Goal: Transaction & Acquisition: Purchase product/service

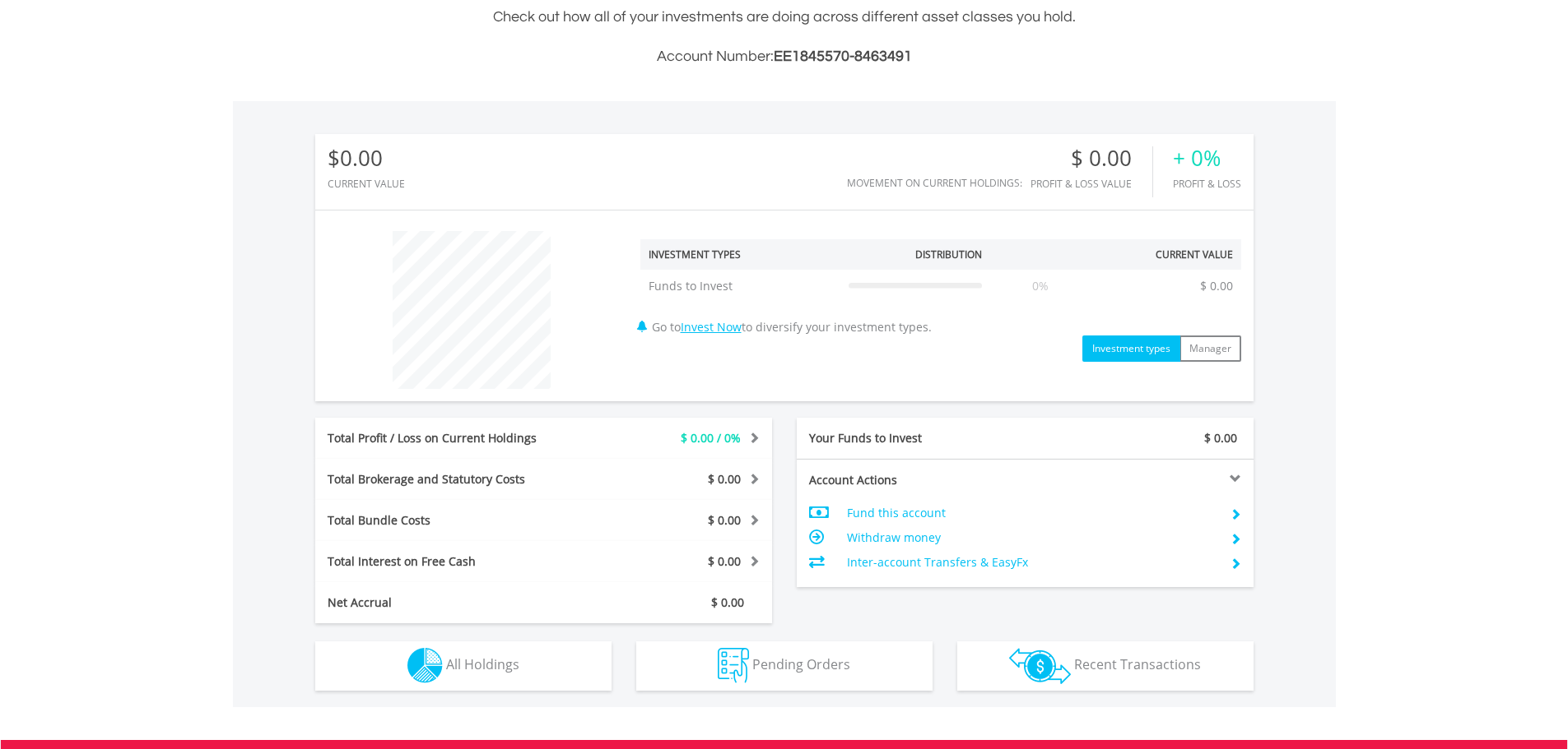
scroll to position [411, 0]
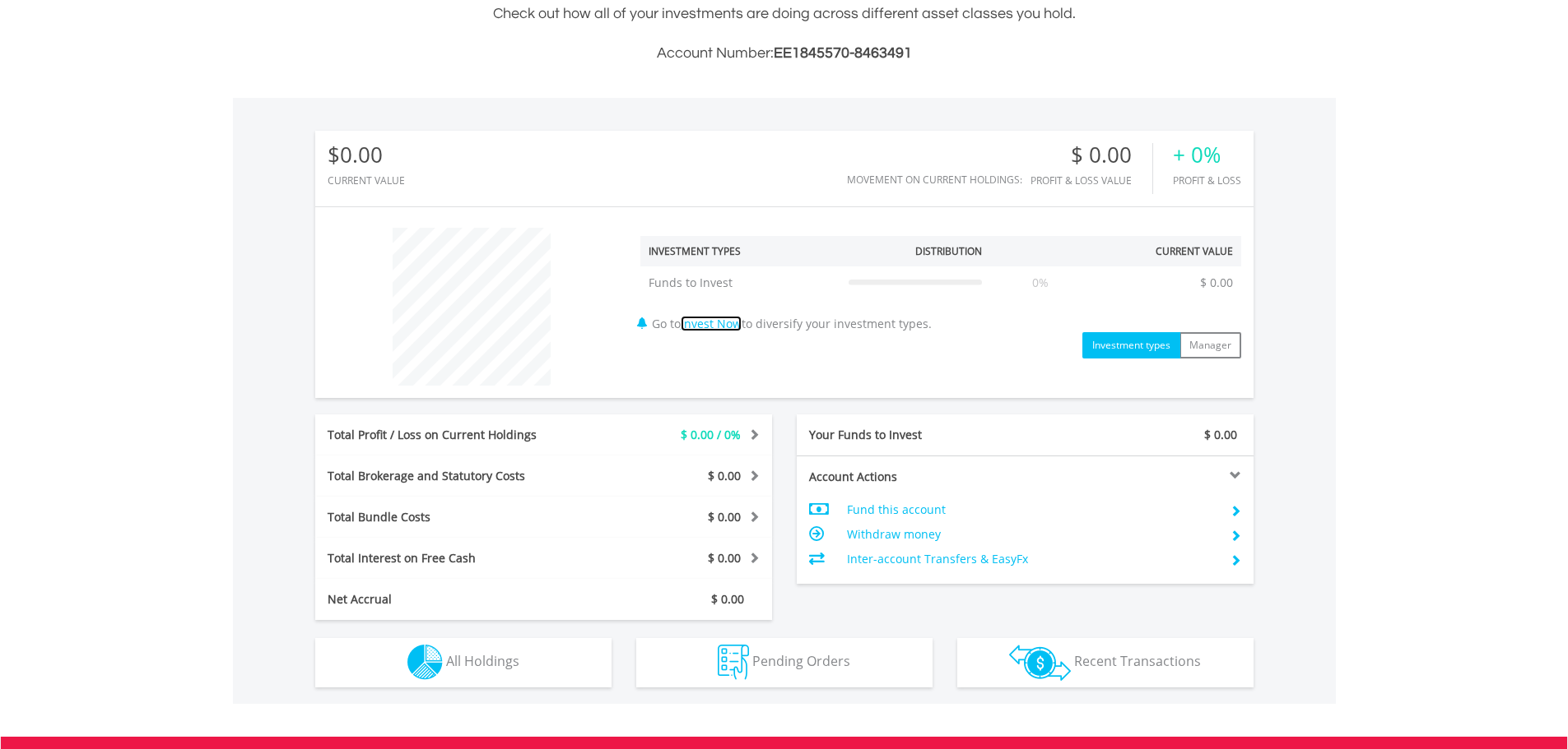
click at [727, 324] on link "Invest Now" at bounding box center [711, 324] width 61 height 16
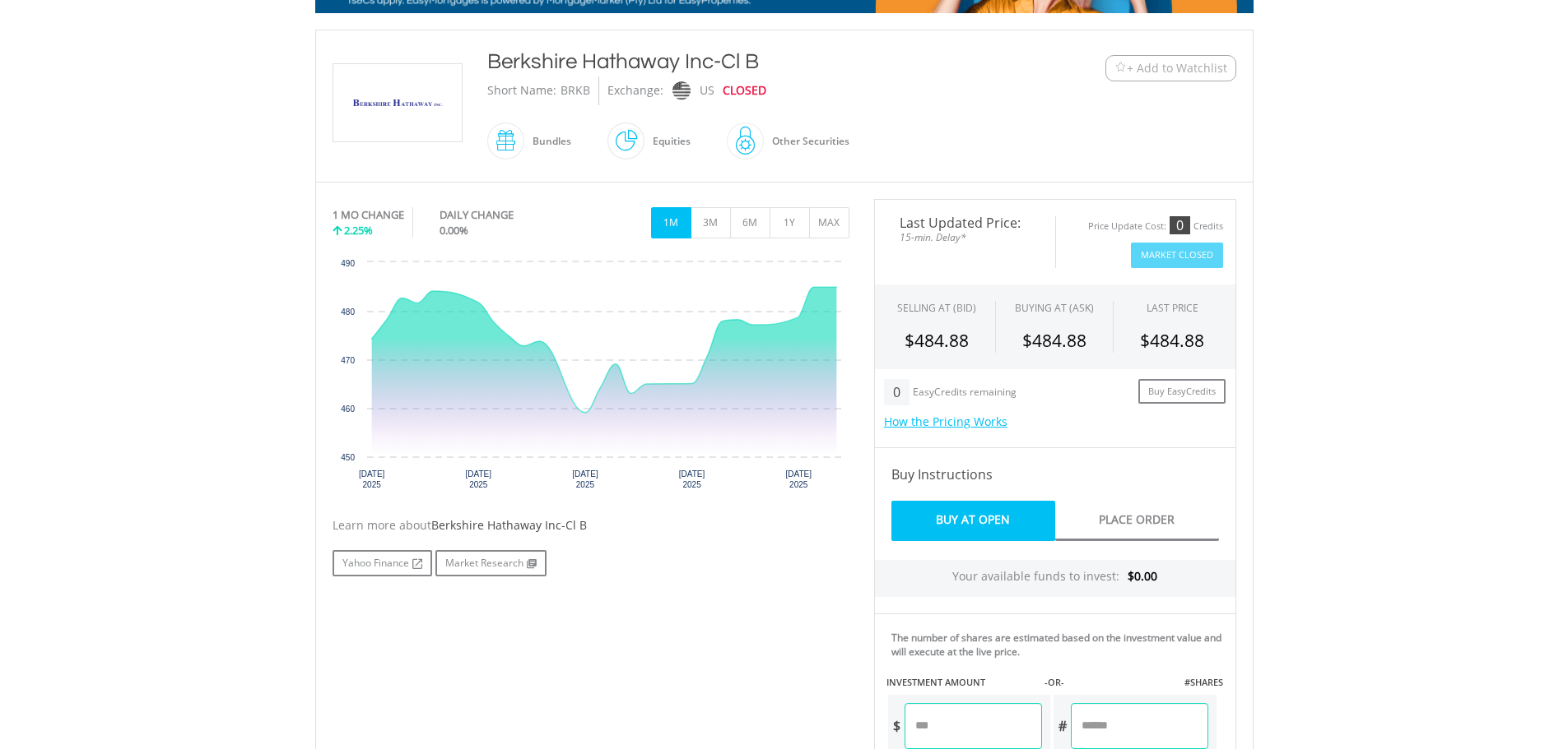
scroll to position [411, 0]
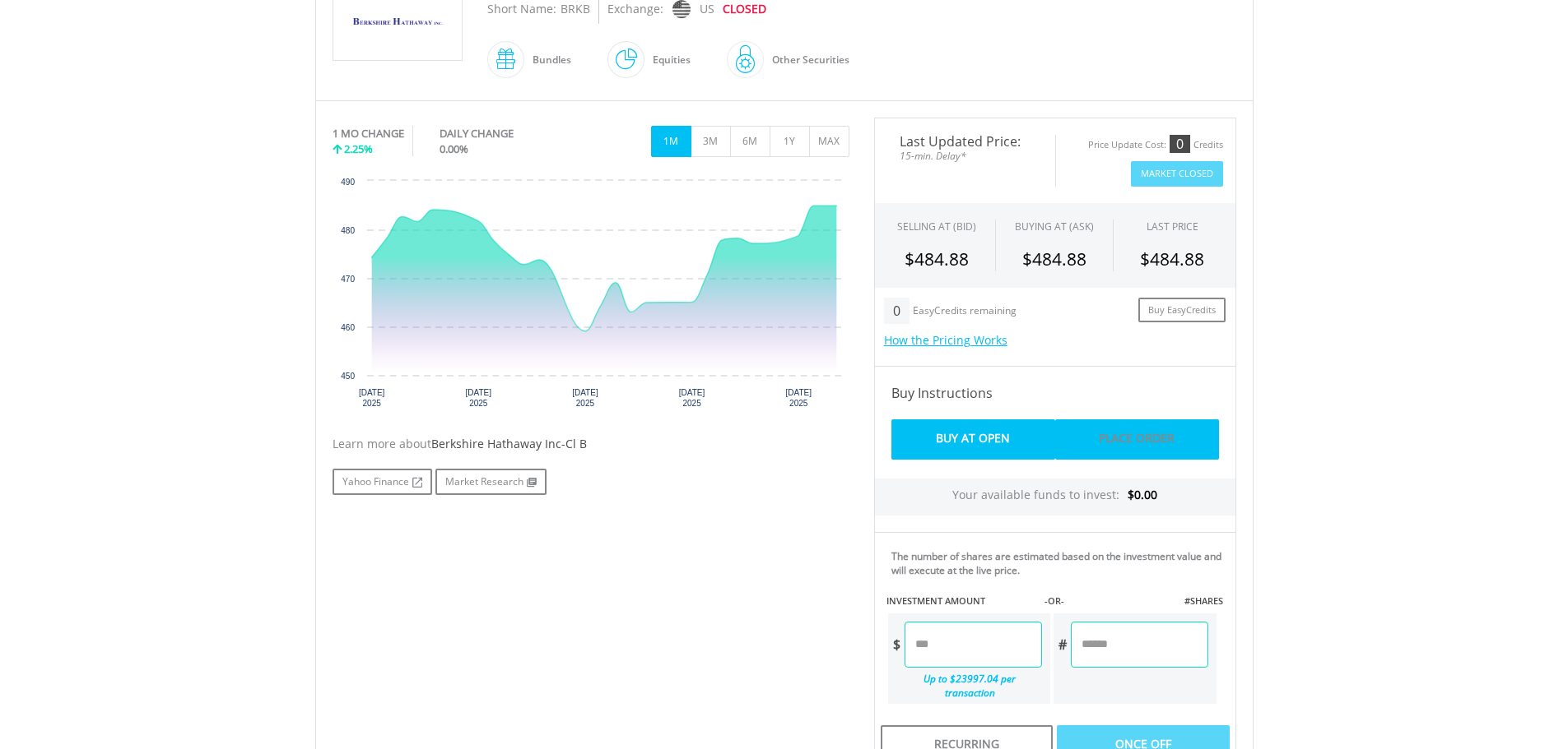
click at [1121, 432] on link "Place Order" at bounding box center [1137, 440] width 164 height 40
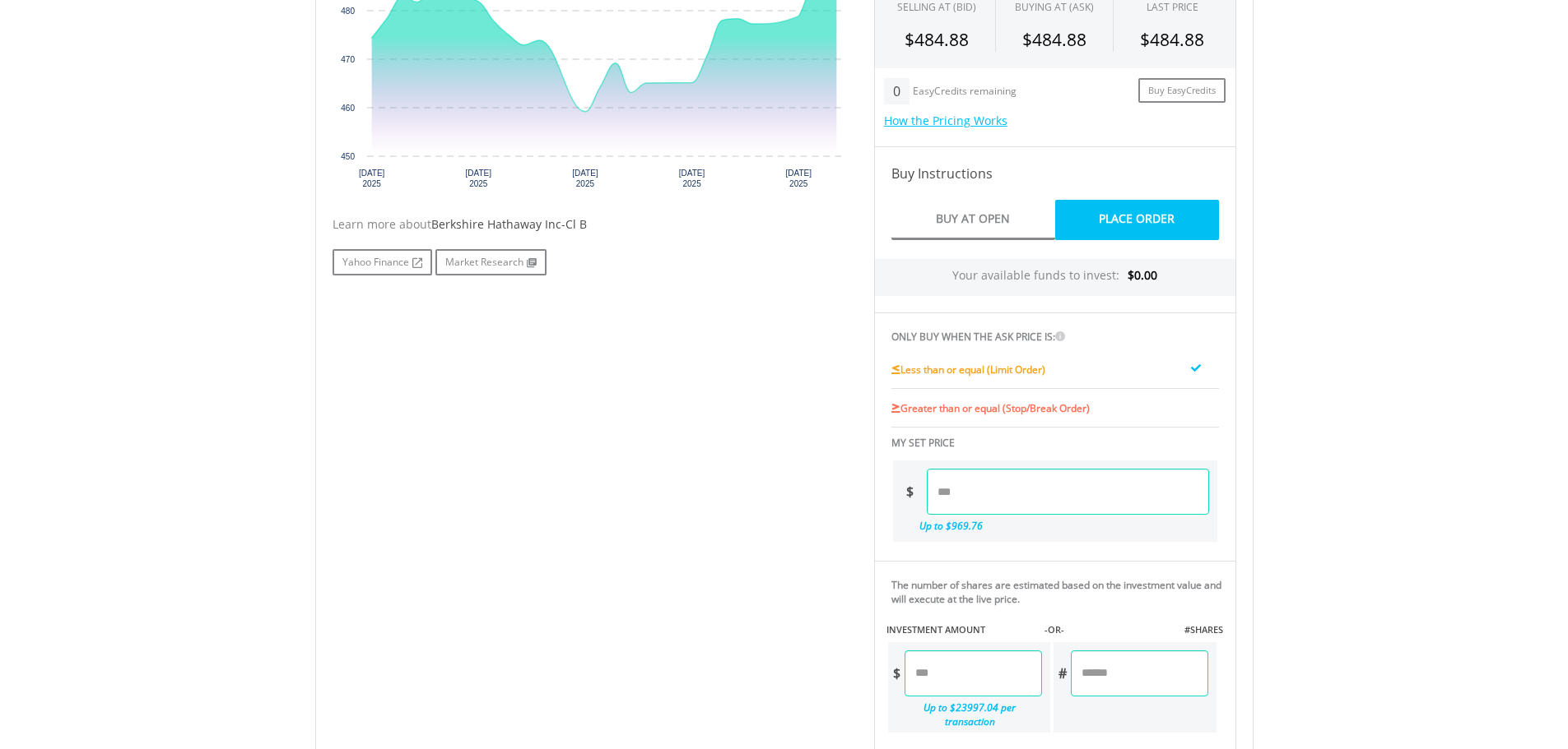
scroll to position [685, 0]
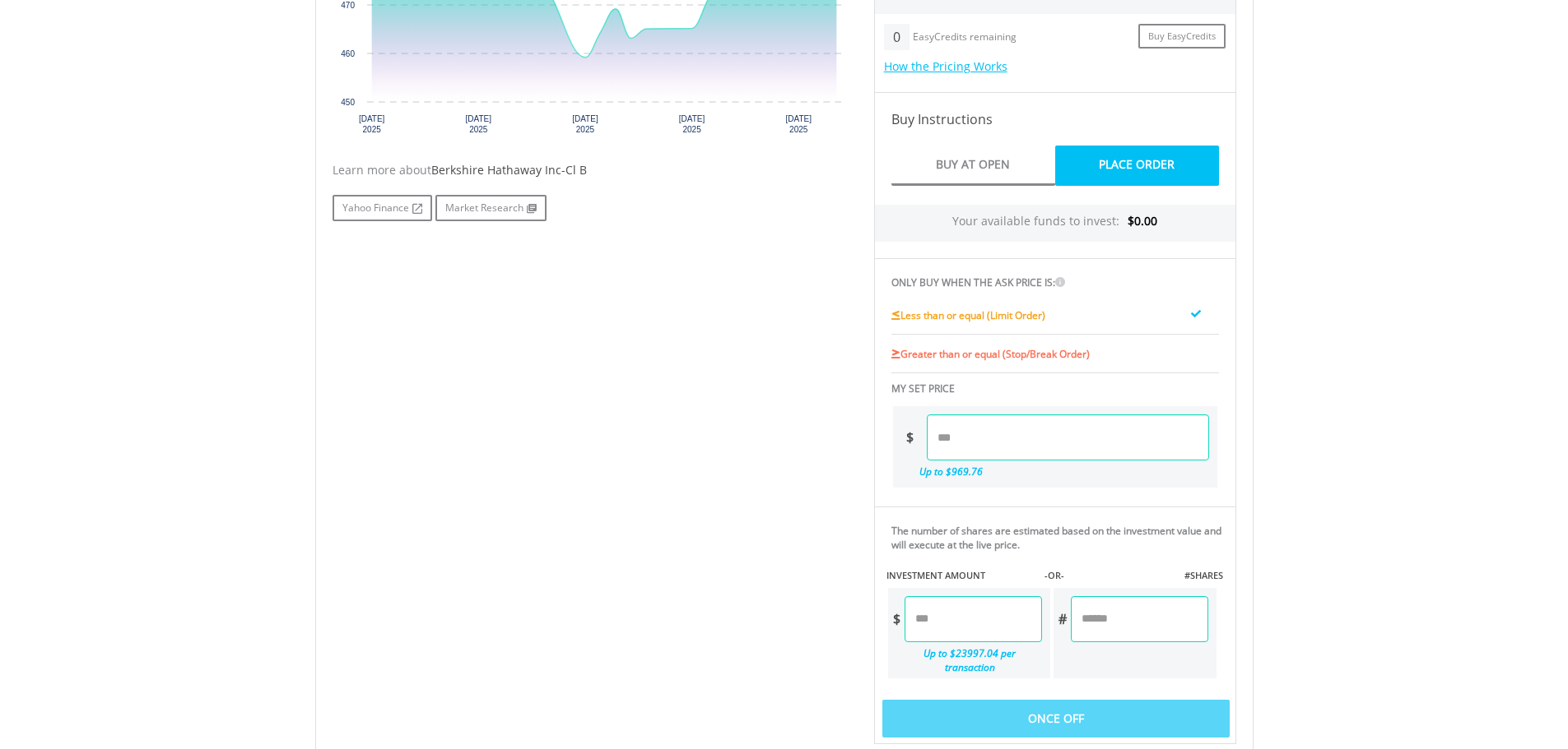
click at [1023, 439] on input "number" at bounding box center [1067, 437] width 282 height 46
type input "******"
click at [1055, 536] on div "The number of shares are estimated based on the investment value and will execu…" at bounding box center [1060, 538] width 337 height 28
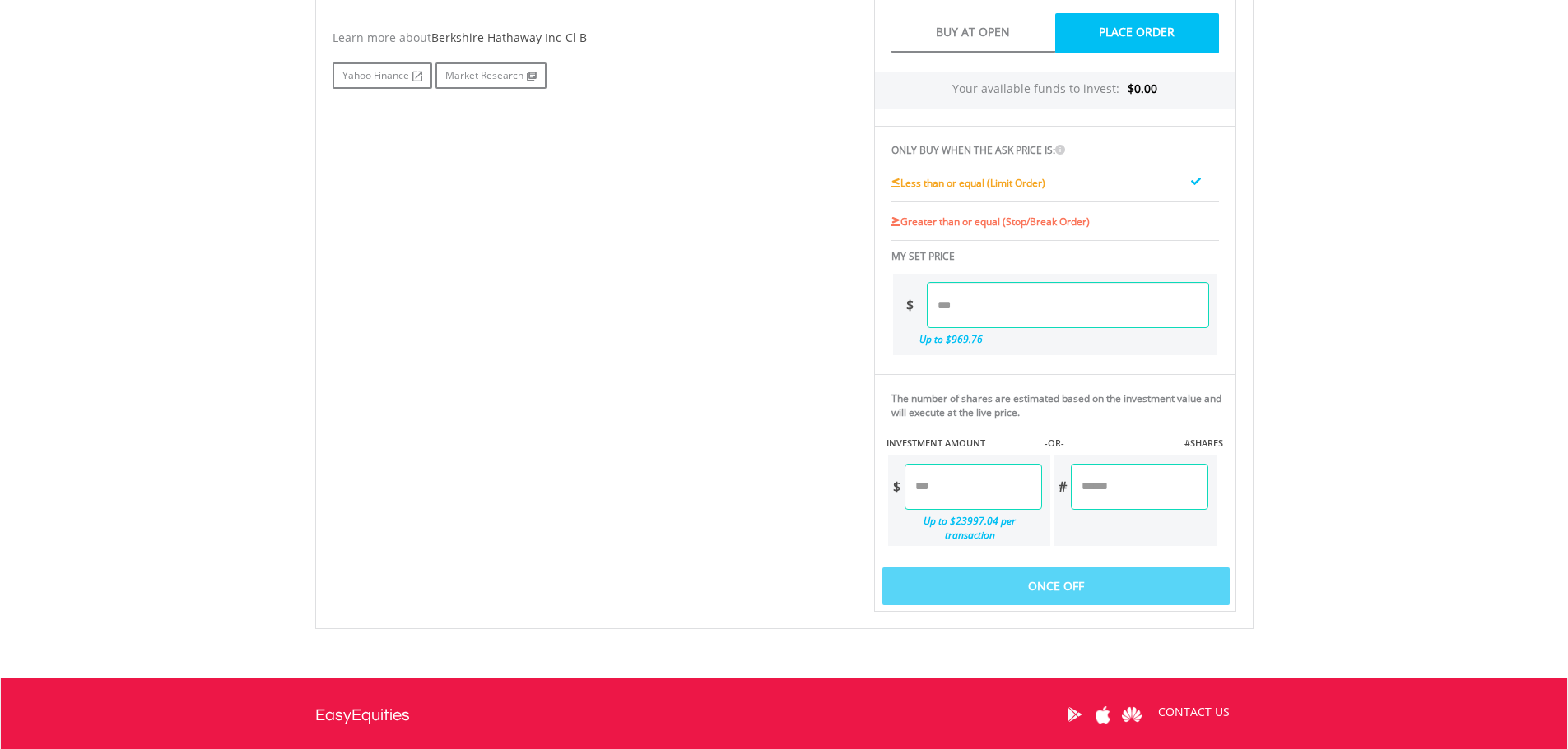
scroll to position [822, 0]
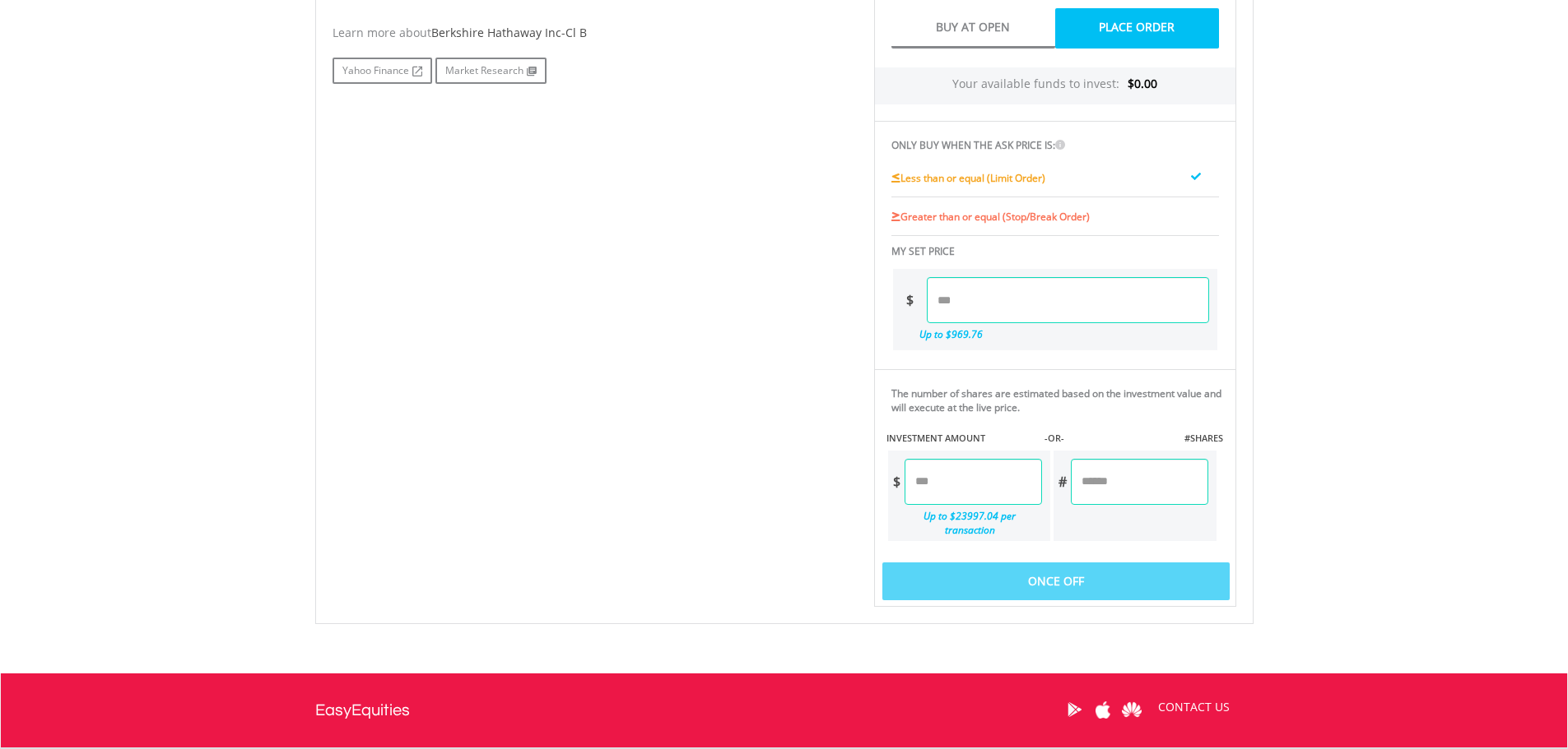
click at [967, 480] on input "number" at bounding box center [973, 482] width 137 height 46
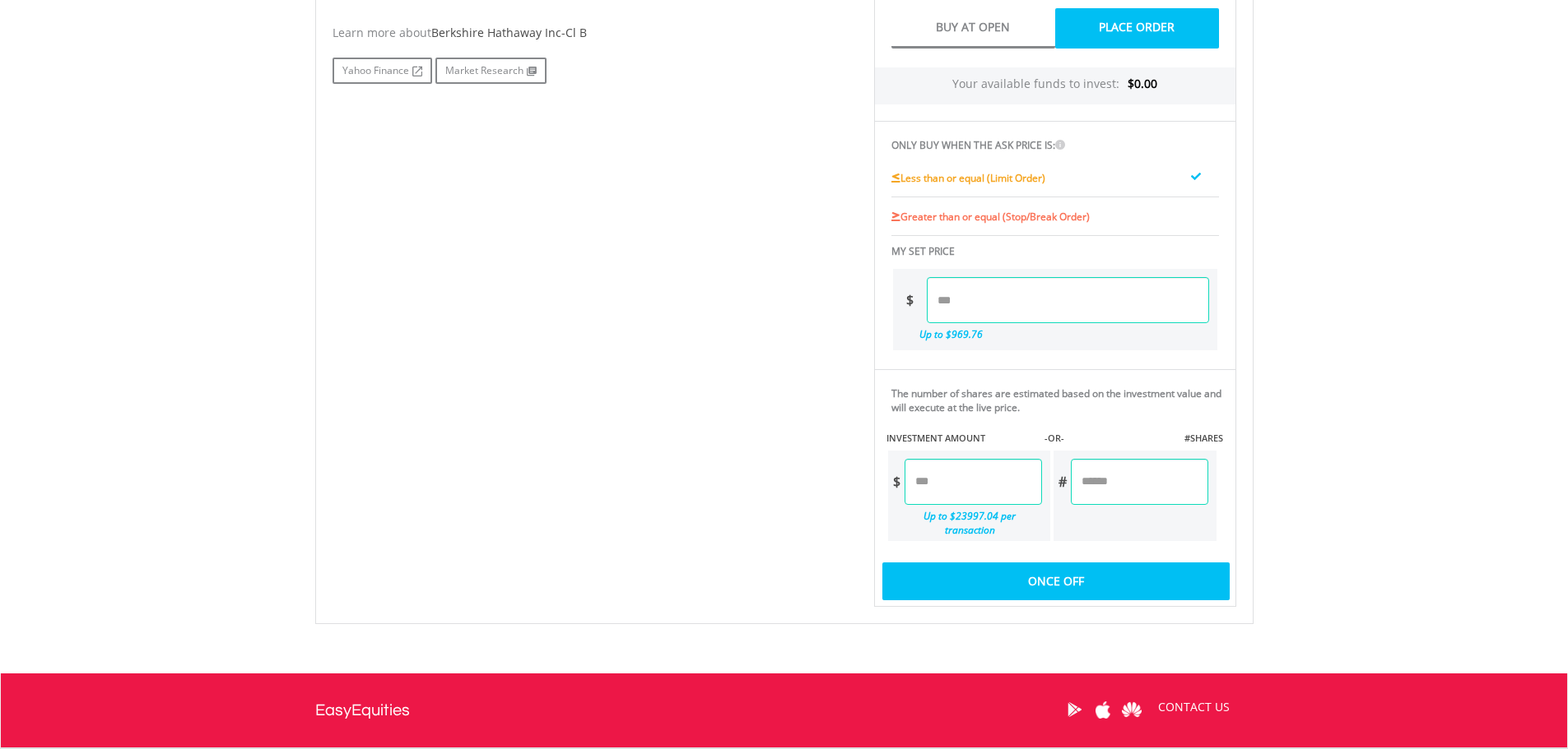
click at [1069, 435] on div "Last Updated Price: 15-min. Delay* Price Update Cost: 0 Credits Market Closed S…" at bounding box center [1055, 156] width 387 height 901
type input "******"
type input "*"
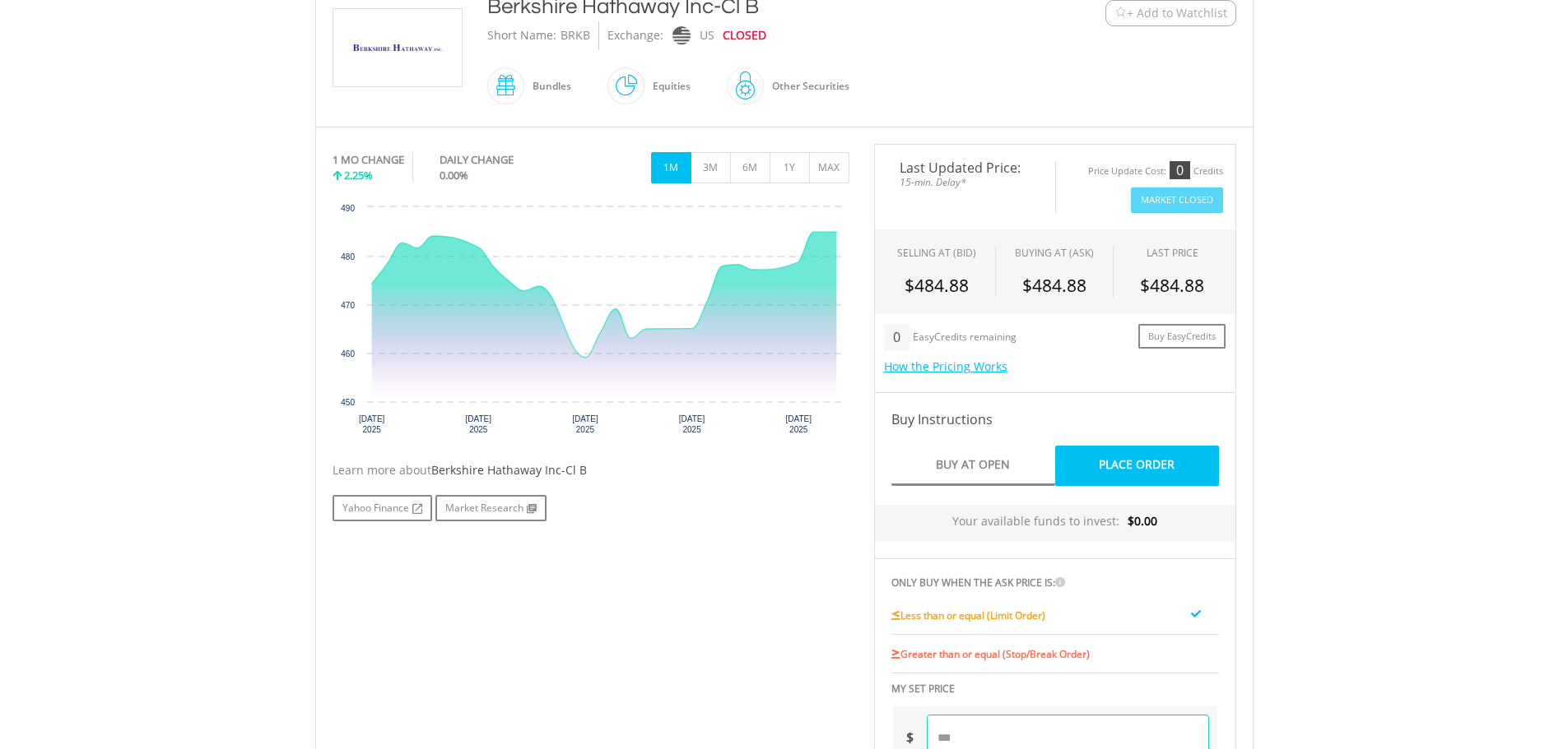
scroll to position [411, 0]
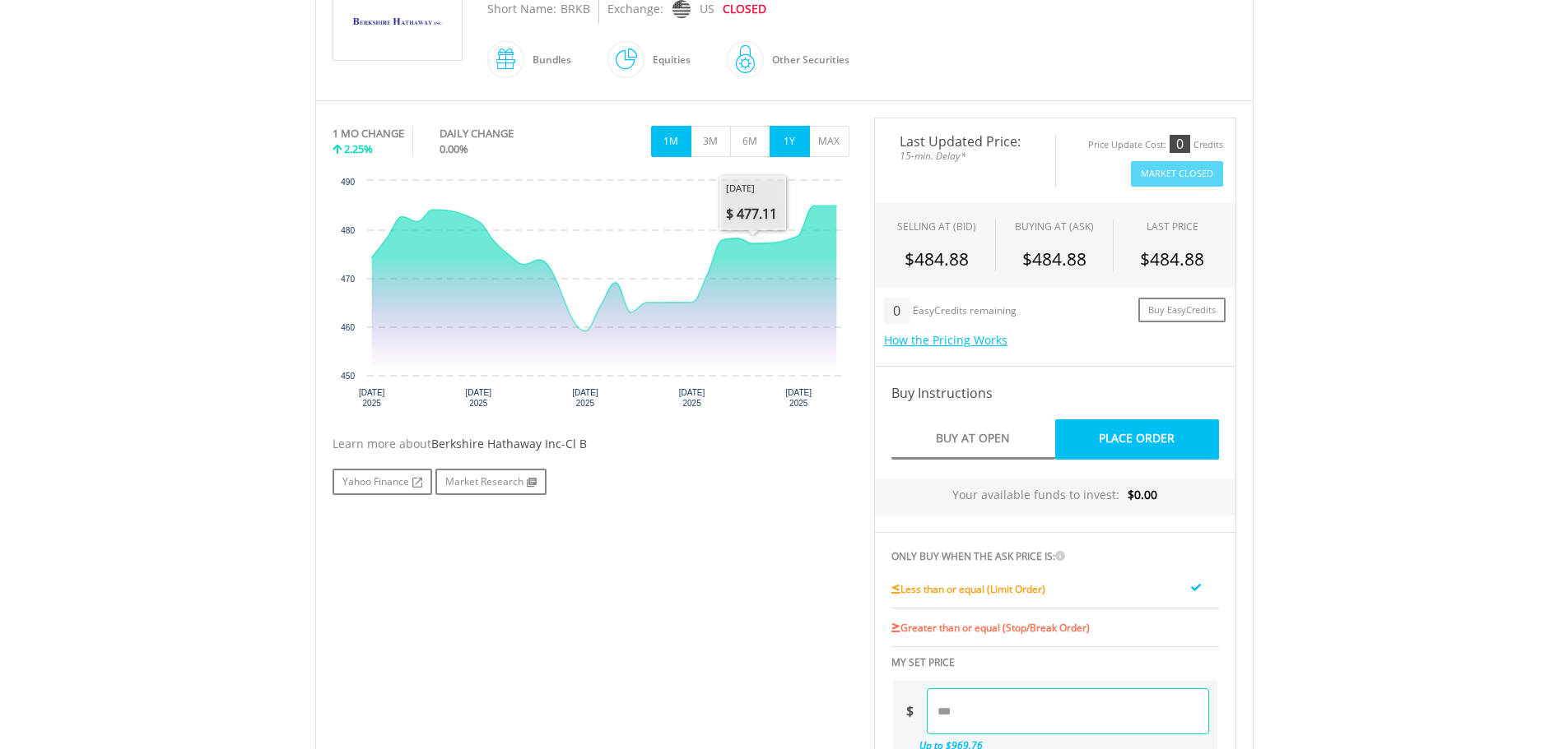
click at [789, 139] on button "1Y" at bounding box center [790, 141] width 40 height 31
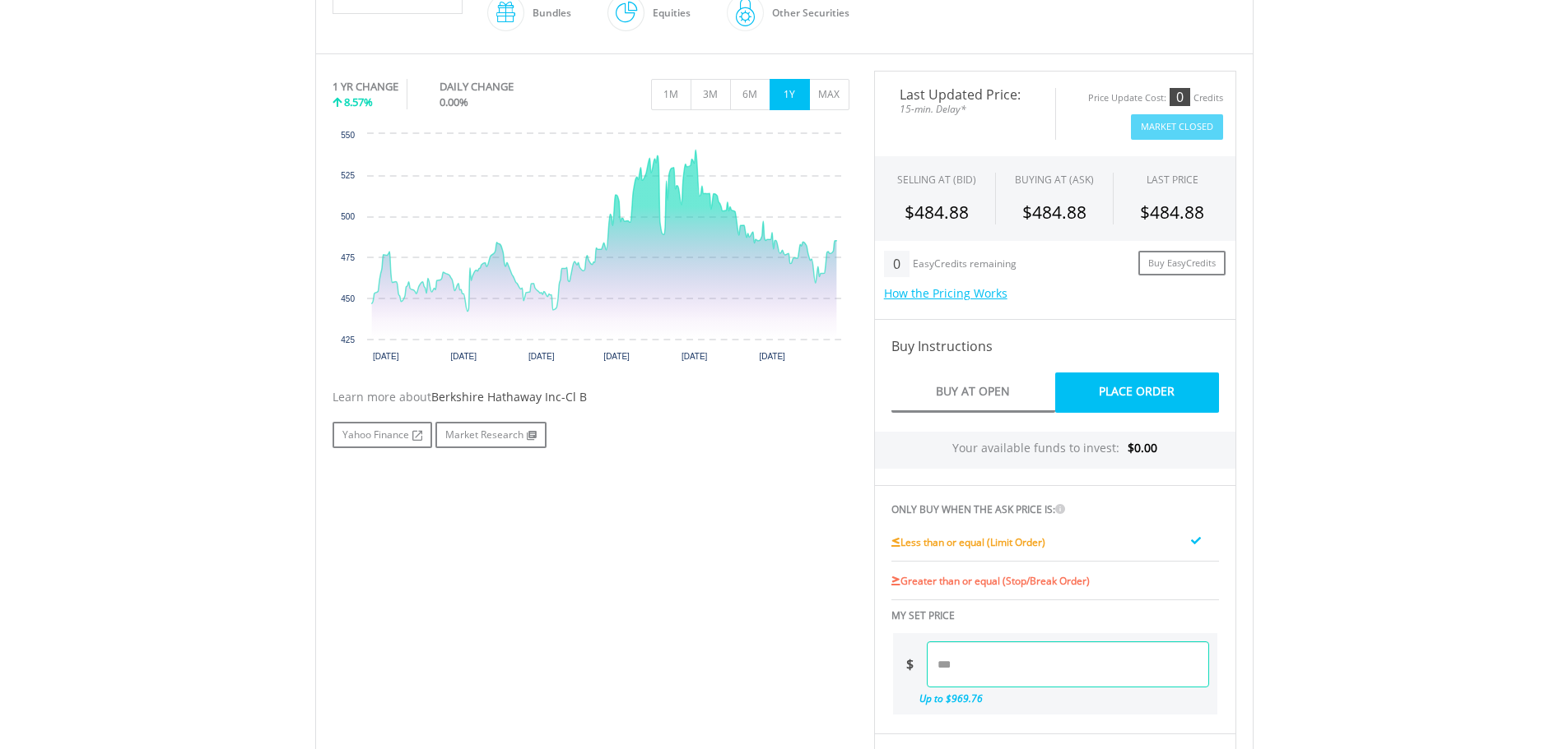
scroll to position [548, 0]
